Goal: Find contact information: Find contact information

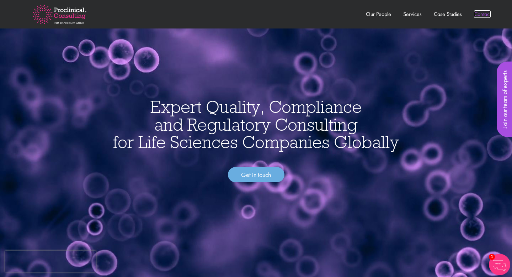
click at [478, 16] on link "Contact" at bounding box center [482, 13] width 17 height 7
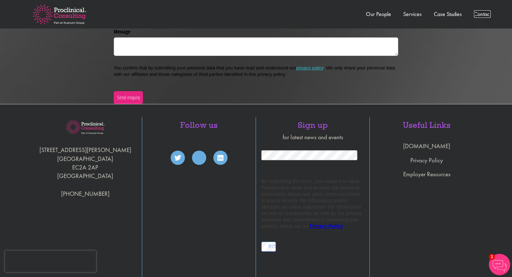
scroll to position [1632, 0]
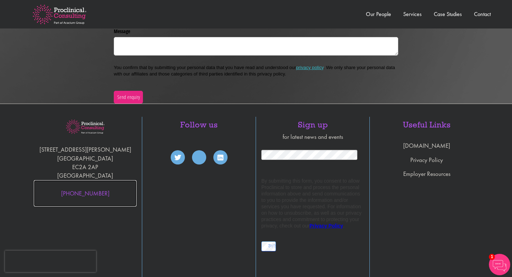
drag, startPoint x: 113, startPoint y: 193, endPoint x: 61, endPoint y: 189, distance: 52.0
drag, startPoint x: 59, startPoint y: 189, endPoint x: 48, endPoint y: 166, distance: 25.4
drag, startPoint x: 51, startPoint y: 186, endPoint x: 59, endPoint y: 163, distance: 24.6
drag, startPoint x: 60, startPoint y: 177, endPoint x: 105, endPoint y: 198, distance: 50.1
click at [105, 198] on div "[STREET_ADDRESS][PERSON_NAME] [PHONE_NUMBER]" at bounding box center [85, 198] width 114 height 162
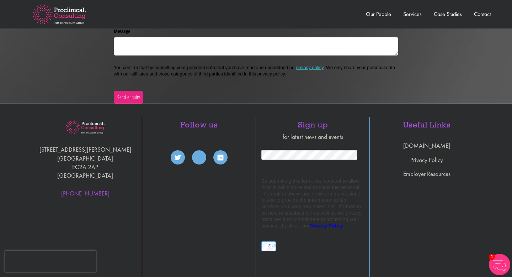
copy div "[GEOGRAPHIC_DATA] [PHONE_NUMBER]"
click at [220, 156] on icon at bounding box center [221, 157] width 6 height 7
click at [61, 17] on img at bounding box center [59, 15] width 76 height 42
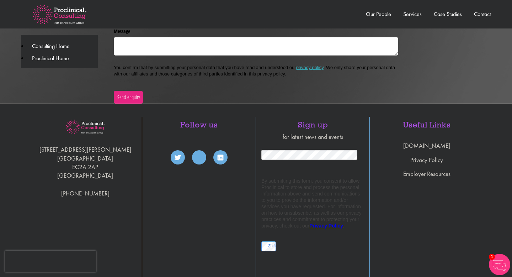
click at [39, 12] on img at bounding box center [59, 15] width 76 height 42
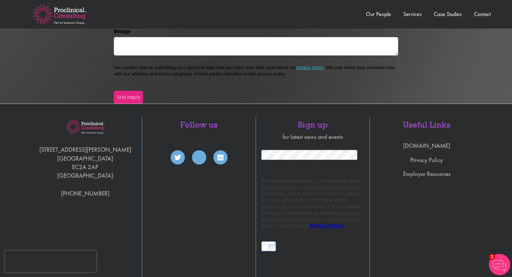
click at [41, 17] on img at bounding box center [59, 15] width 76 height 42
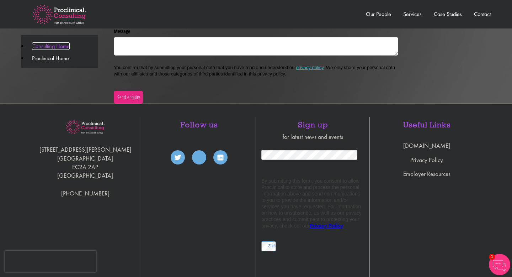
click at [44, 48] on link "Consulting Home" at bounding box center [51, 45] width 38 height 7
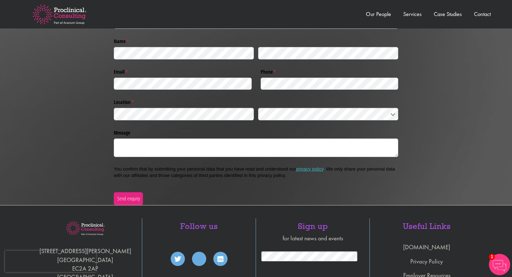
scroll to position [1665, 0]
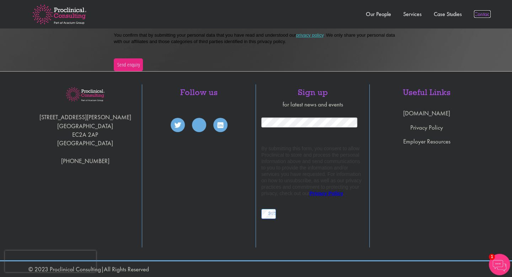
click at [476, 17] on link "Contact" at bounding box center [482, 13] width 17 height 7
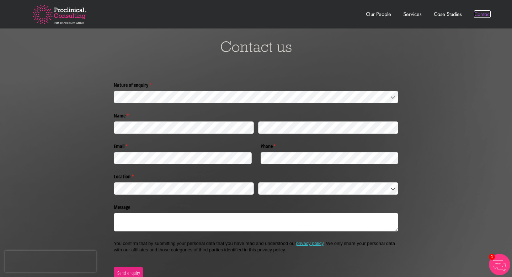
scroll to position [1455, 0]
